Goal: Find specific page/section: Find specific page/section

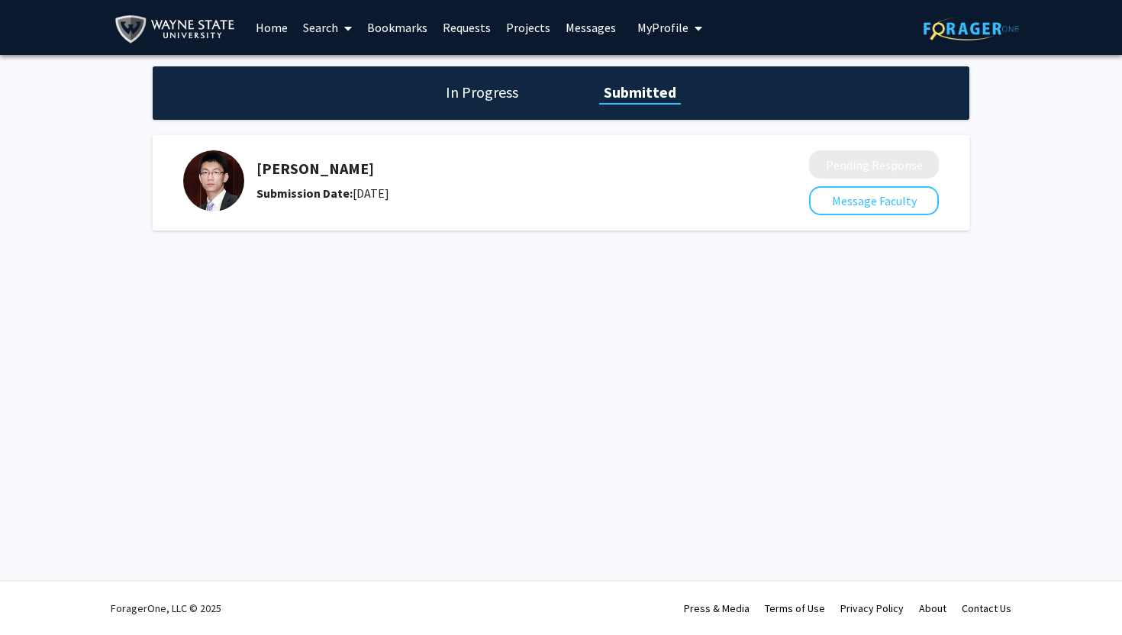
click at [453, 89] on h1 "In Progress" at bounding box center [482, 92] width 82 height 21
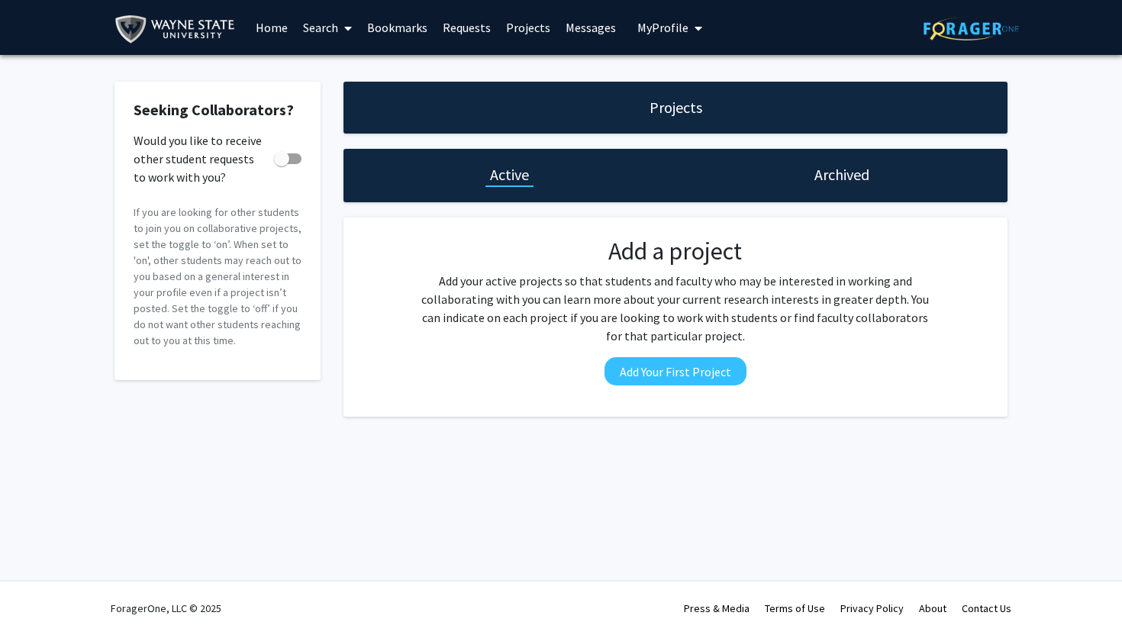
click at [453, 46] on link "Requests" at bounding box center [466, 27] width 63 height 53
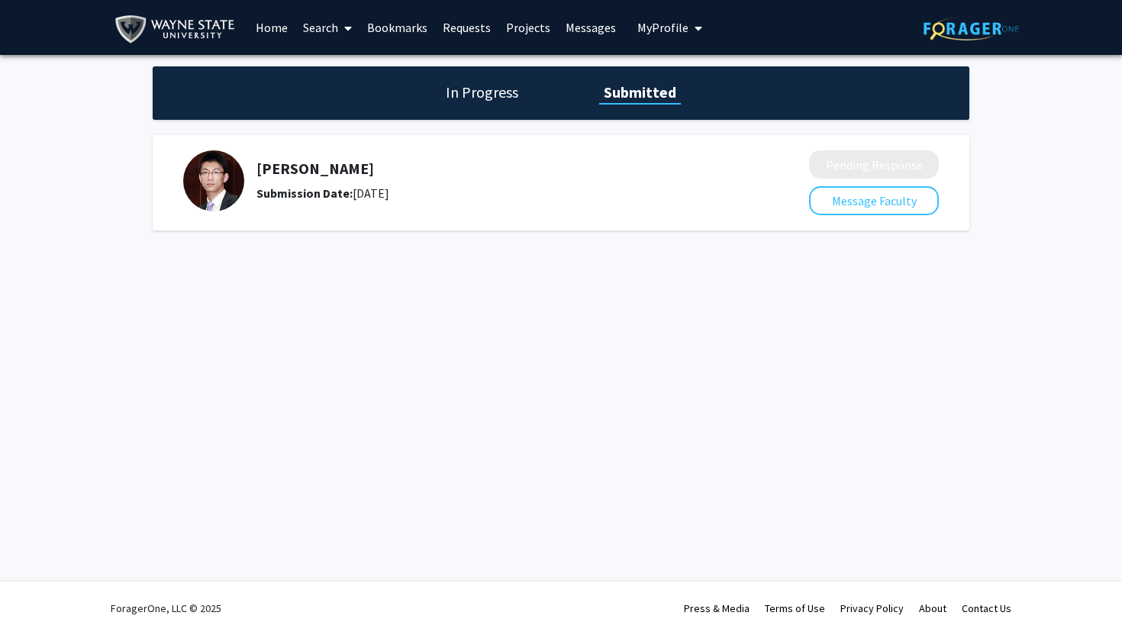
click at [231, 166] on img at bounding box center [213, 180] width 61 height 61
click at [298, 164] on h5 "[PERSON_NAME]" at bounding box center [492, 169] width 472 height 18
click at [929, 21] on img at bounding box center [971, 29] width 95 height 24
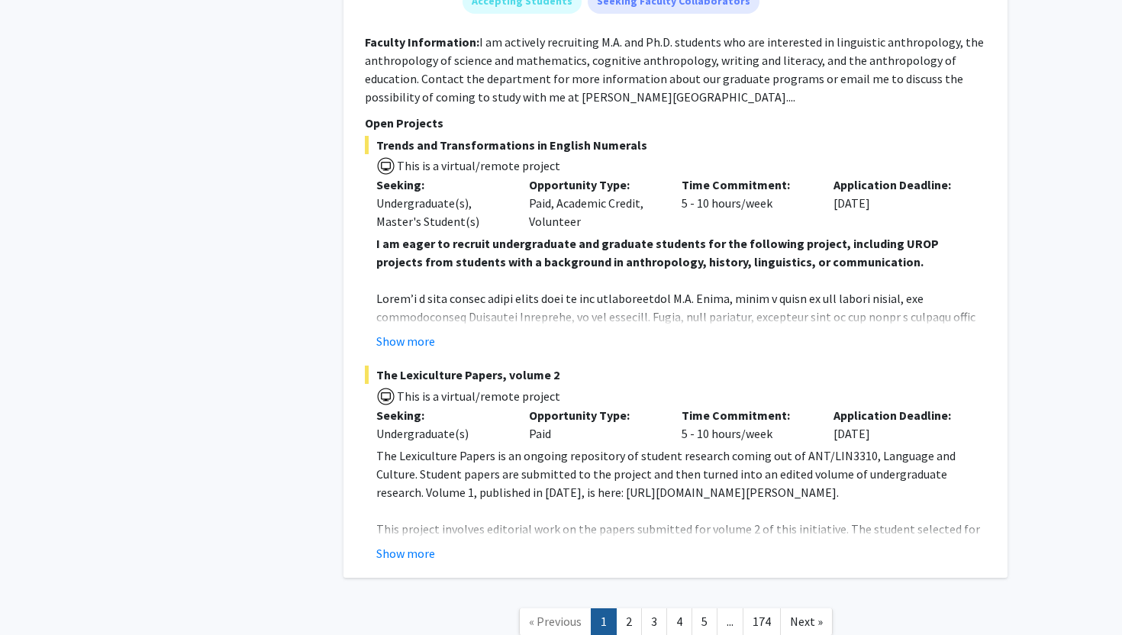
scroll to position [6974, 0]
click at [627, 607] on link "2" at bounding box center [629, 620] width 26 height 27
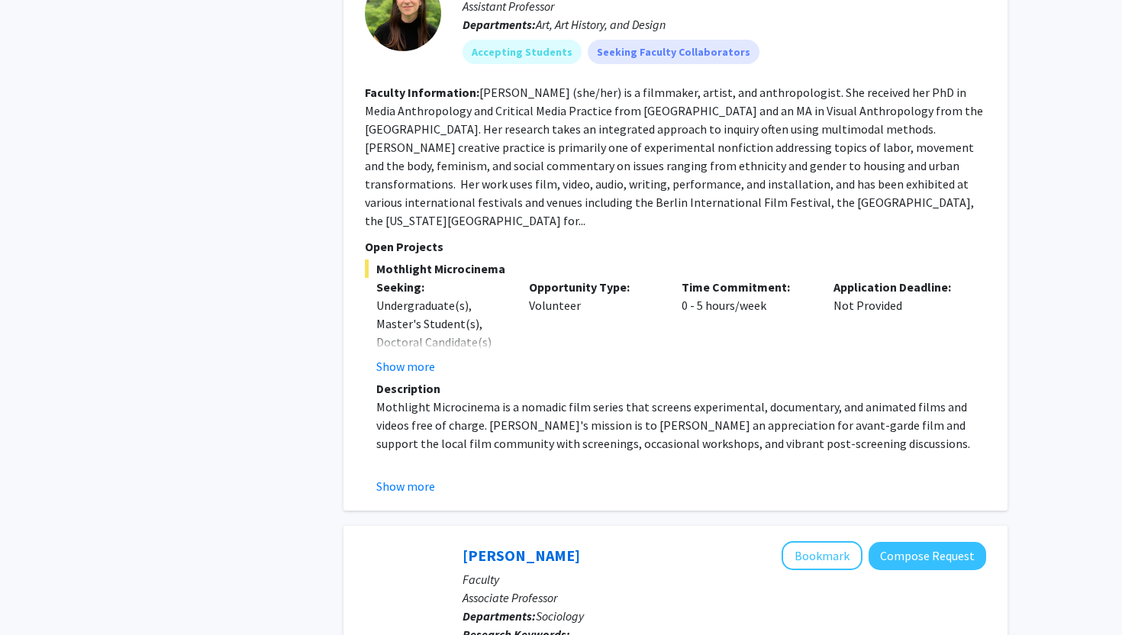
scroll to position [4992, 0]
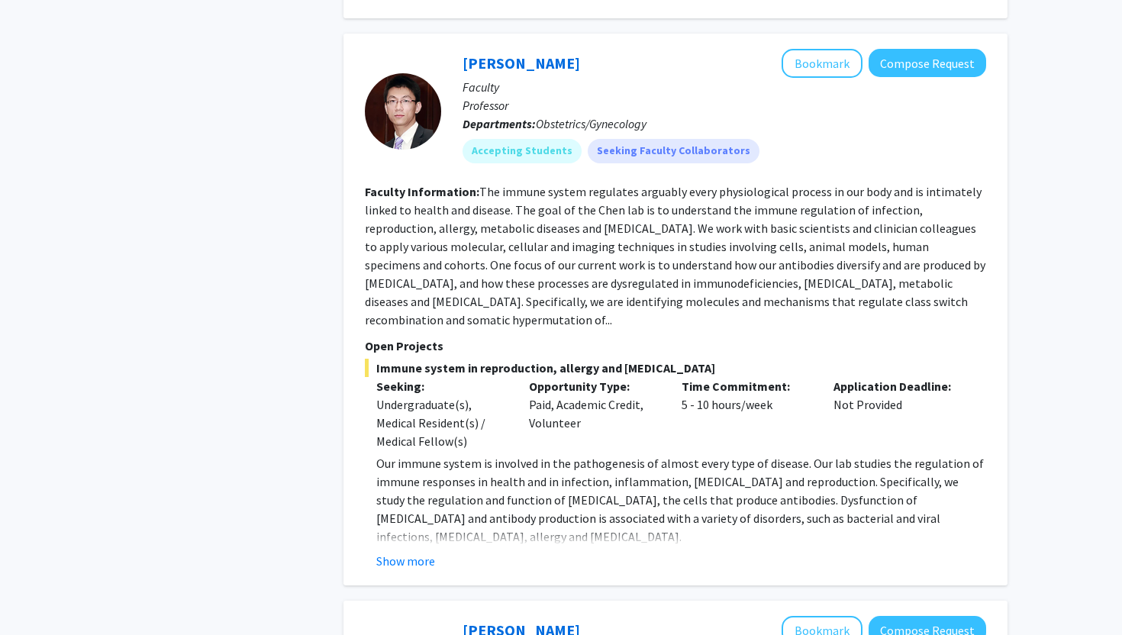
scroll to position [3359, 0]
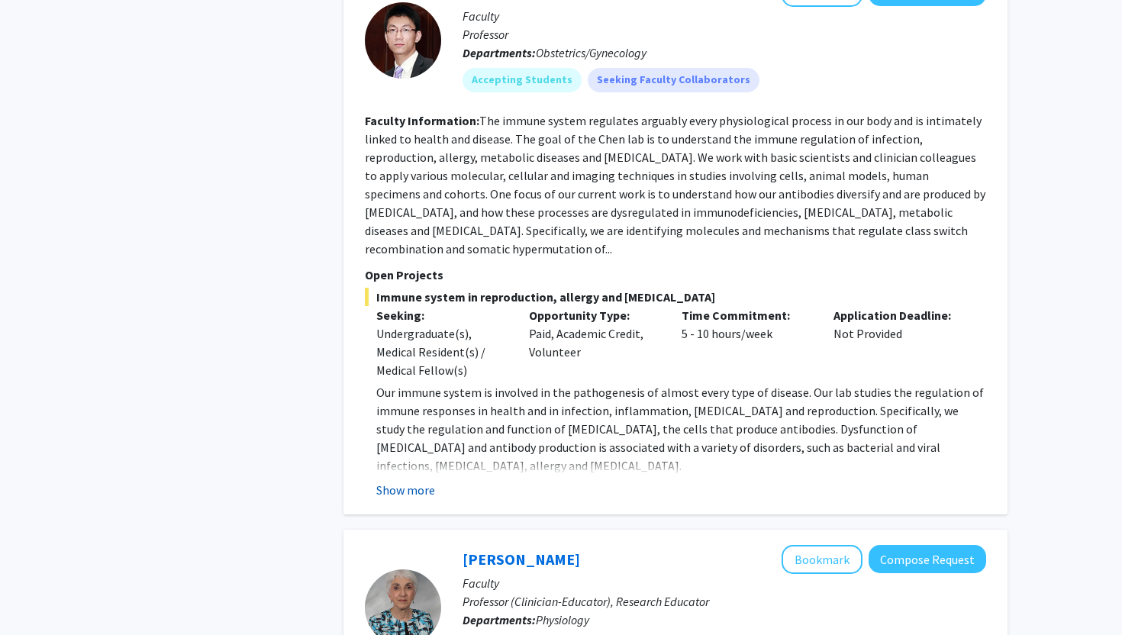
click at [427, 481] on button "Show more" at bounding box center [405, 490] width 59 height 18
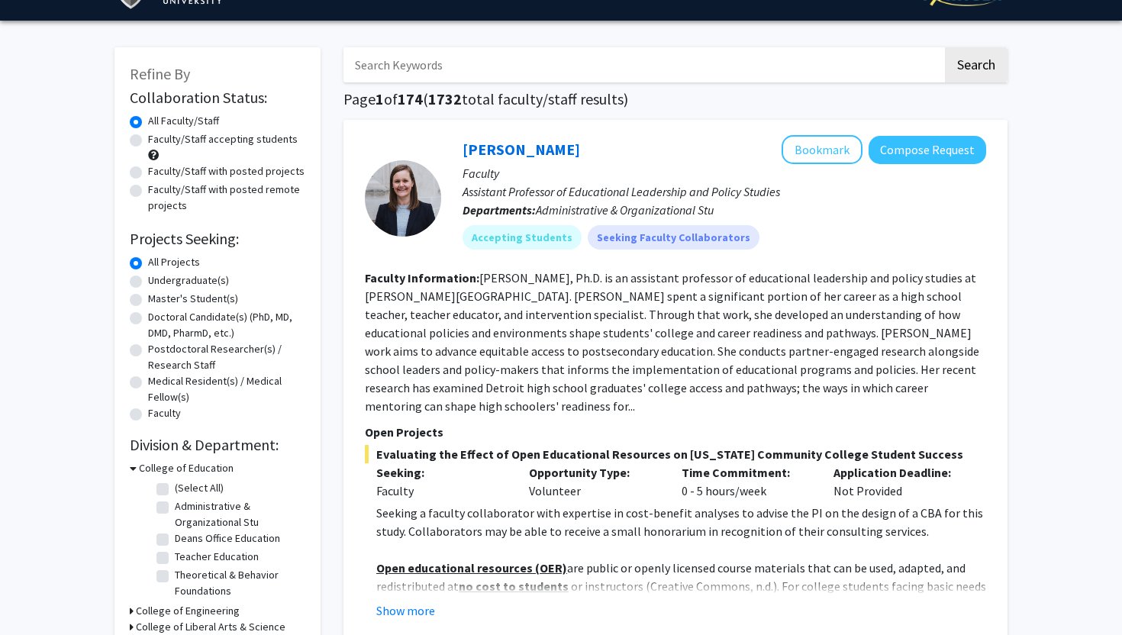
scroll to position [0, 0]
